Goal: Task Accomplishment & Management: Manage account settings

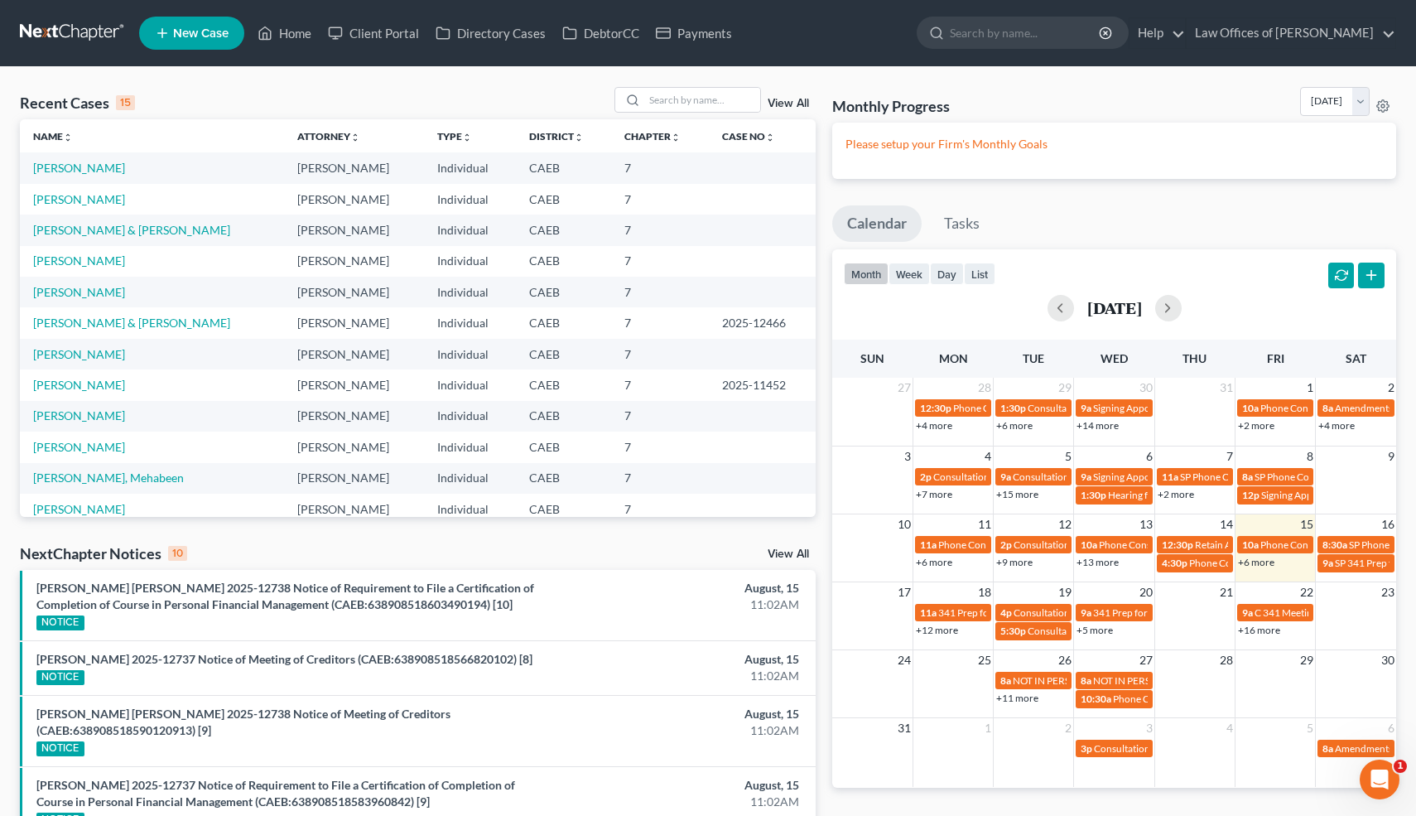
click at [0, 815] on div "Recent Cases 15 View All Name unfold_more expand_more expand_less Attorney unfo…" at bounding box center [708, 689] width 1416 height 1244
click at [88, 167] on link "[PERSON_NAME]" at bounding box center [79, 168] width 92 height 14
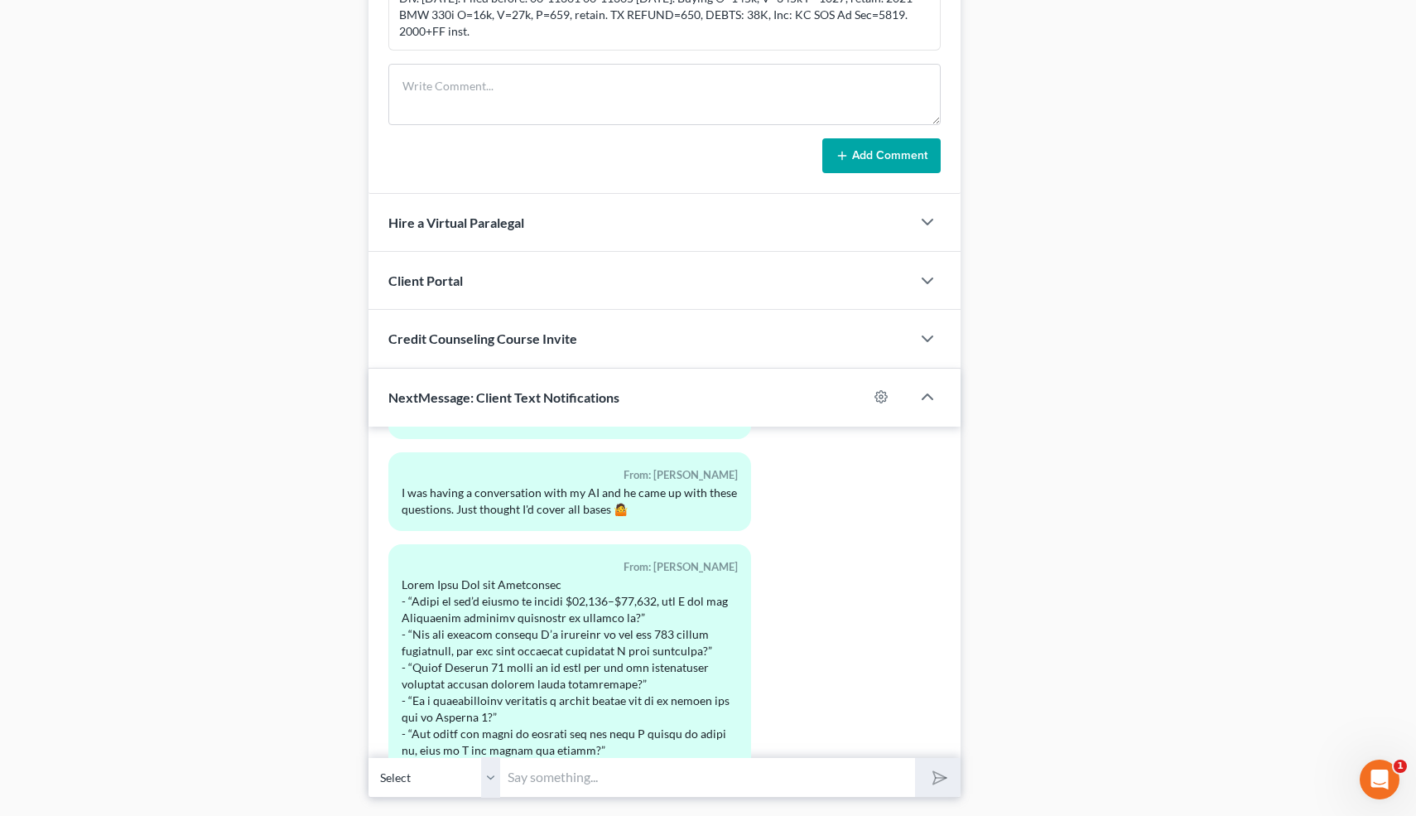
scroll to position [5528, 0]
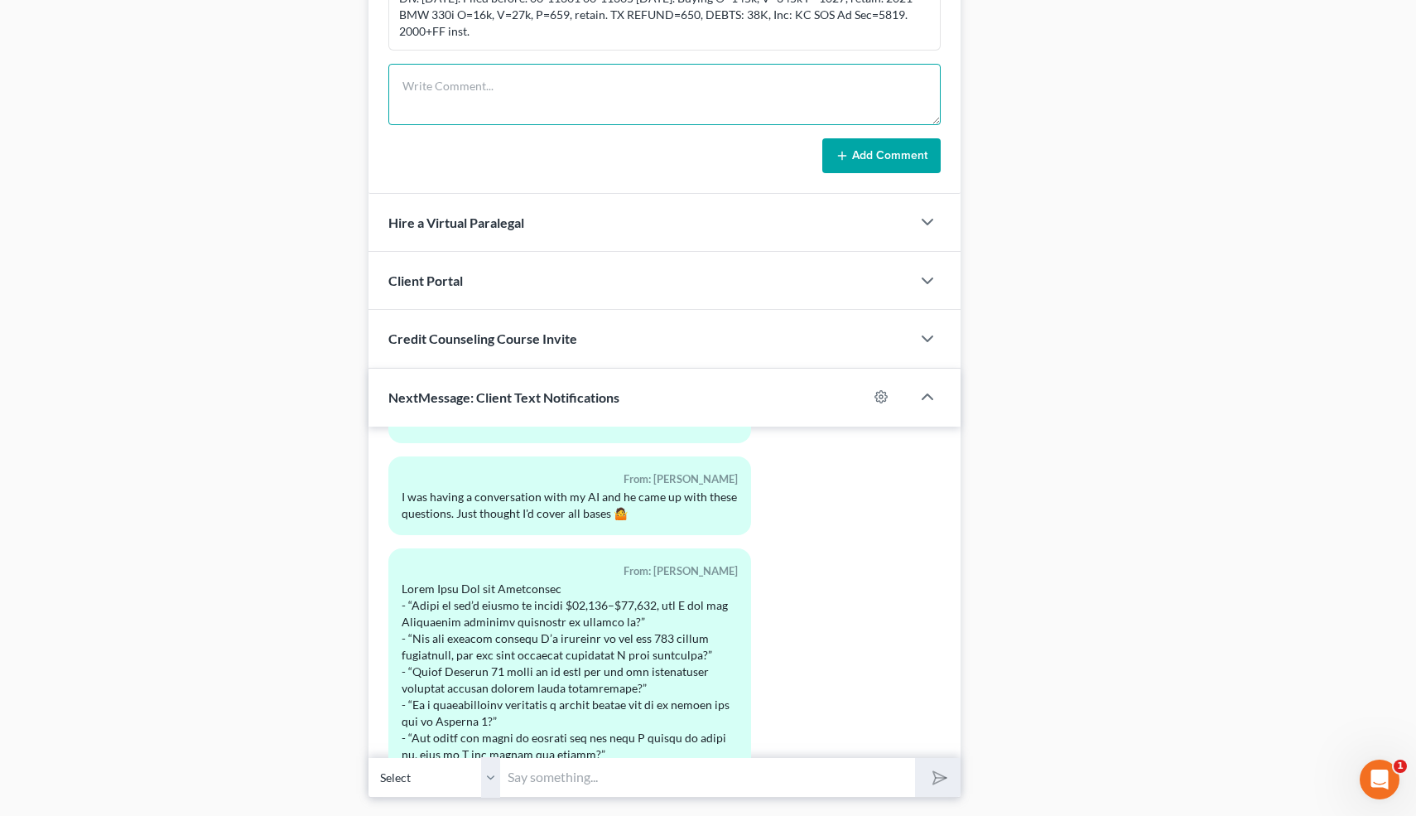
click at [453, 79] on textarea at bounding box center [664, 94] width 553 height 61
type textarea "PC w/Clt: adv we are using 704, not 703."
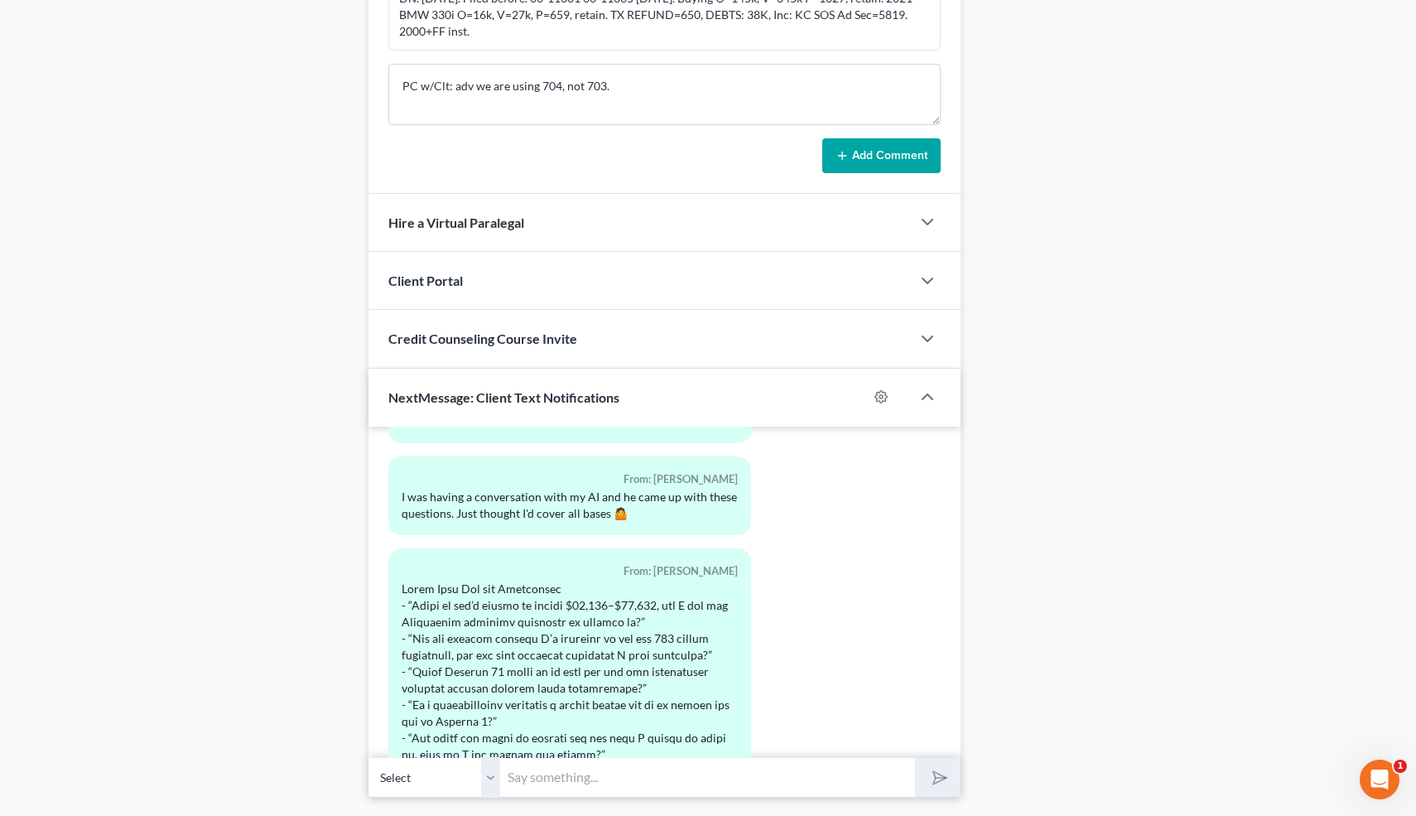
click at [879, 148] on button "Add Comment" at bounding box center [881, 155] width 118 height 35
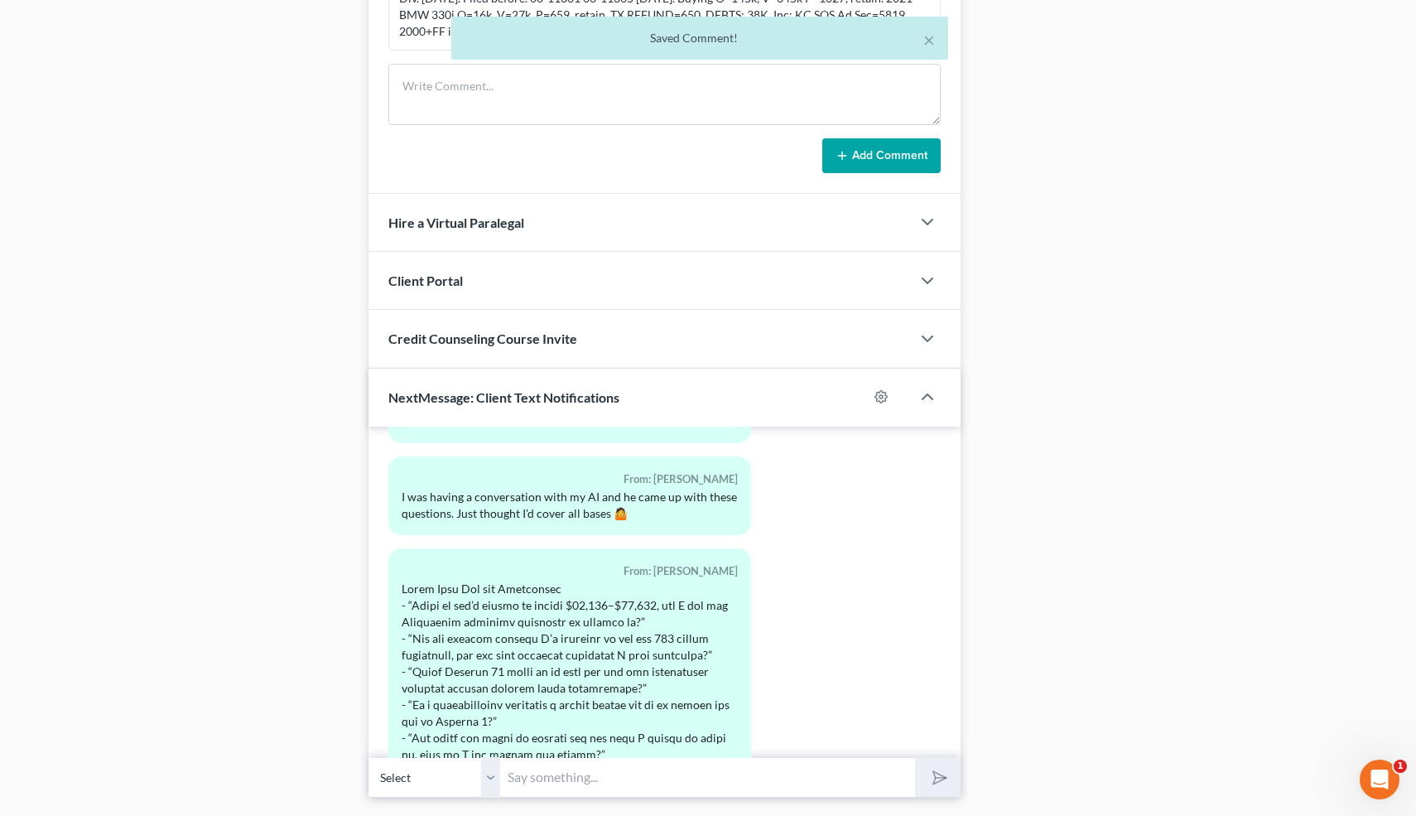
scroll to position [65, 0]
click at [928, 40] on button "×" at bounding box center [929, 40] width 12 height 20
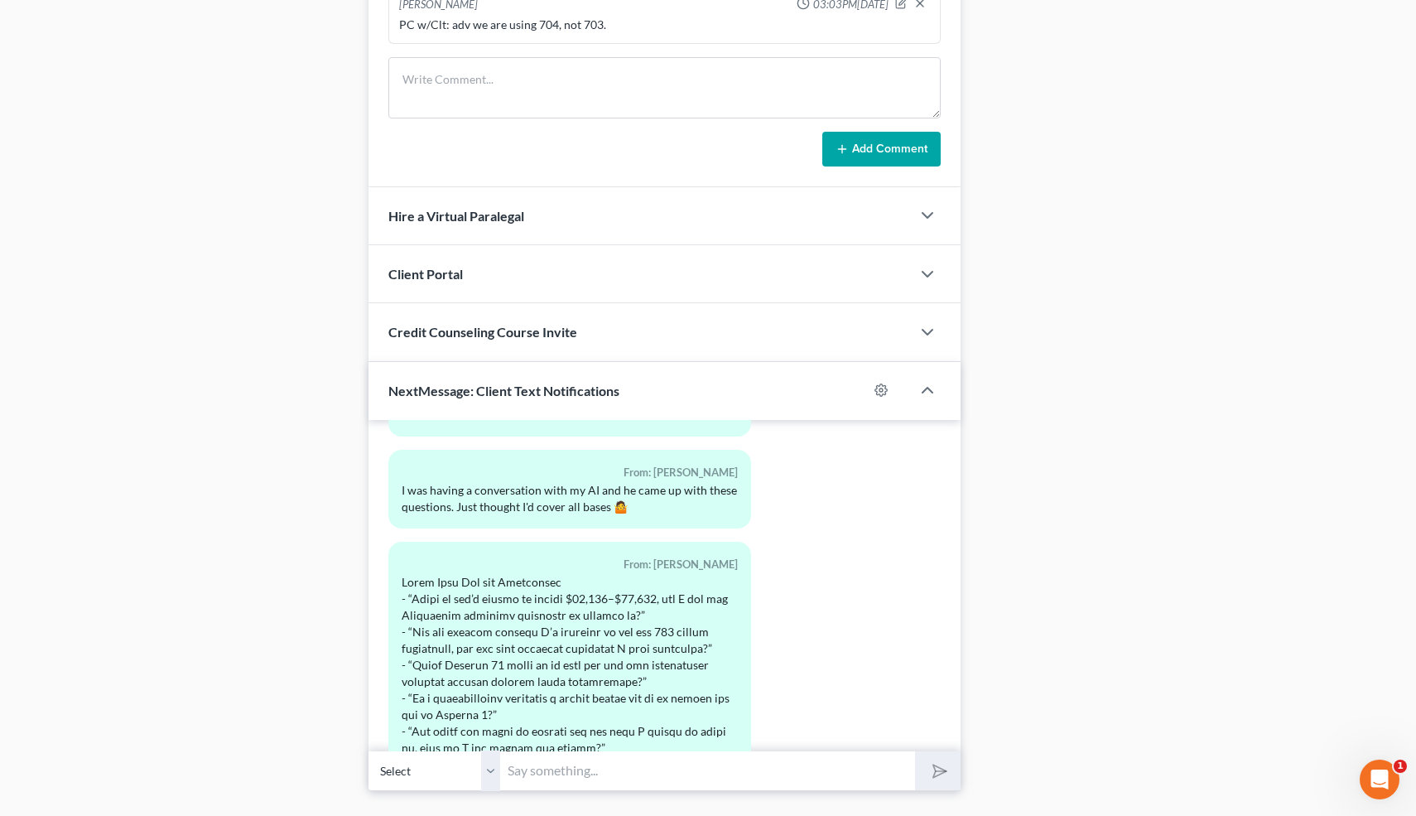
scroll to position [1356, 0]
